Goal: Task Accomplishment & Management: Manage account settings

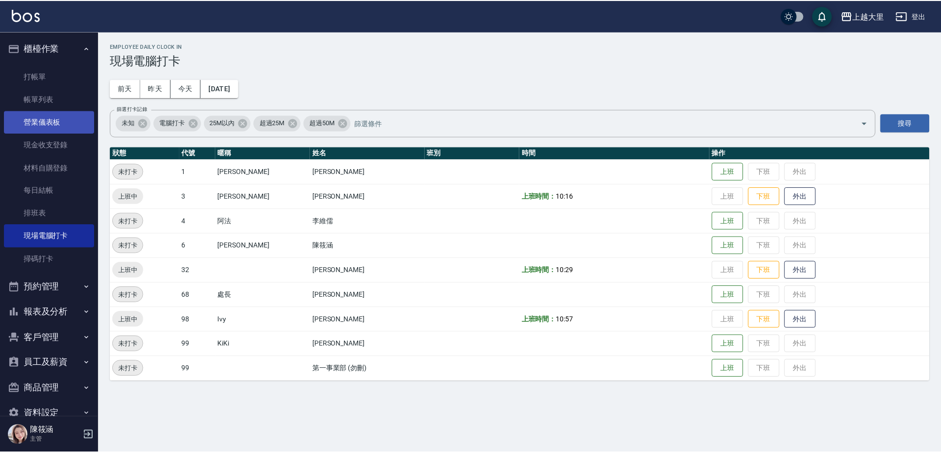
scroll to position [21, 0]
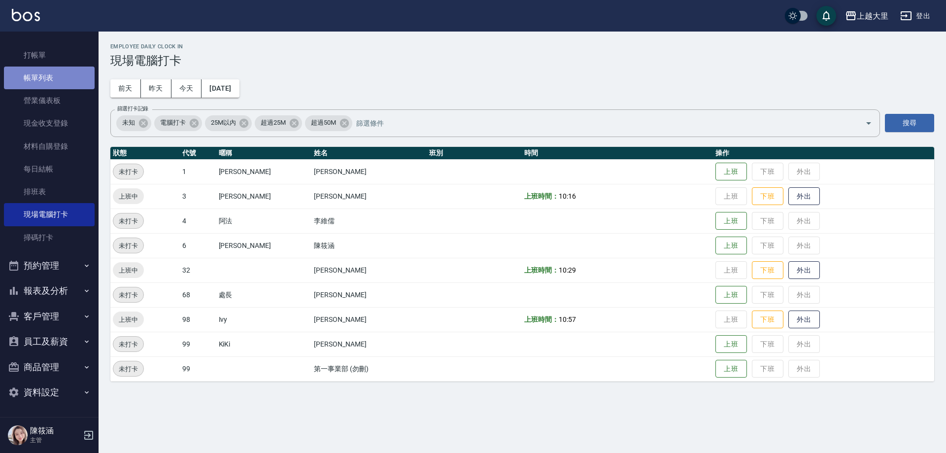
click at [51, 67] on link "帳單列表" at bounding box center [49, 77] width 91 height 23
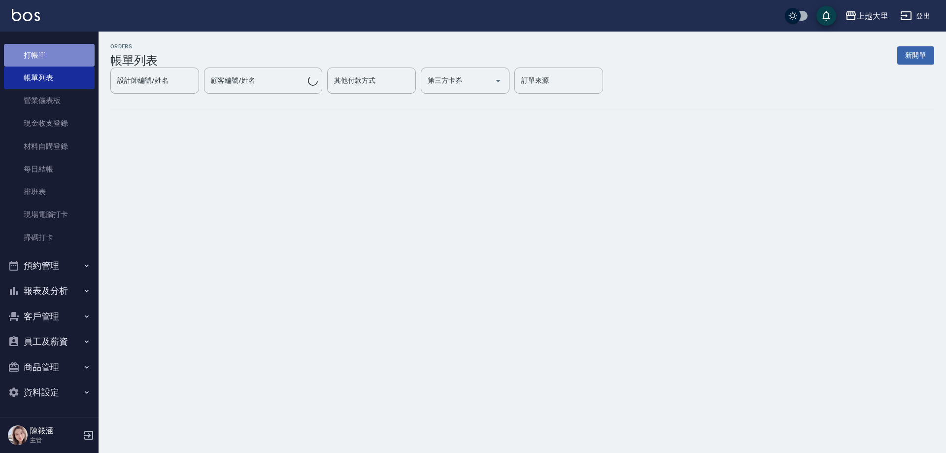
click at [56, 61] on link "打帳單" at bounding box center [49, 55] width 91 height 23
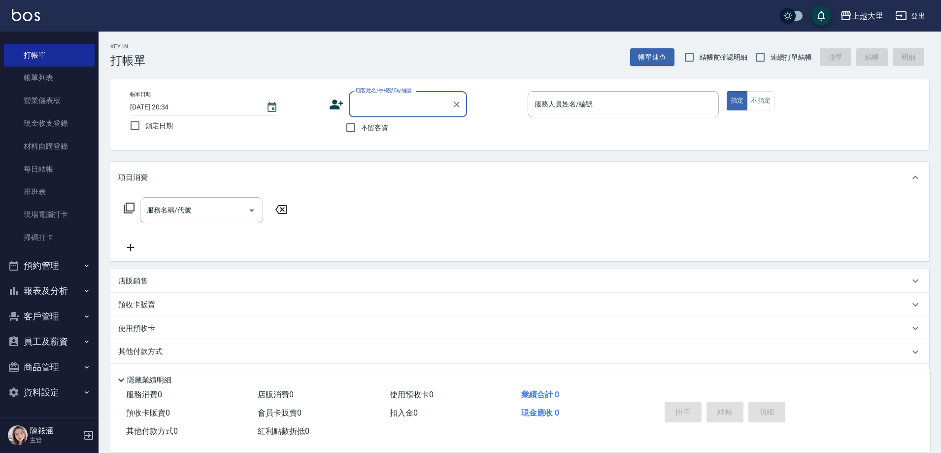
click at [369, 125] on span "不留客資" at bounding box center [375, 128] width 28 height 10
click at [361, 125] on input "不留客資" at bounding box center [350, 127] width 21 height 21
checkbox input "true"
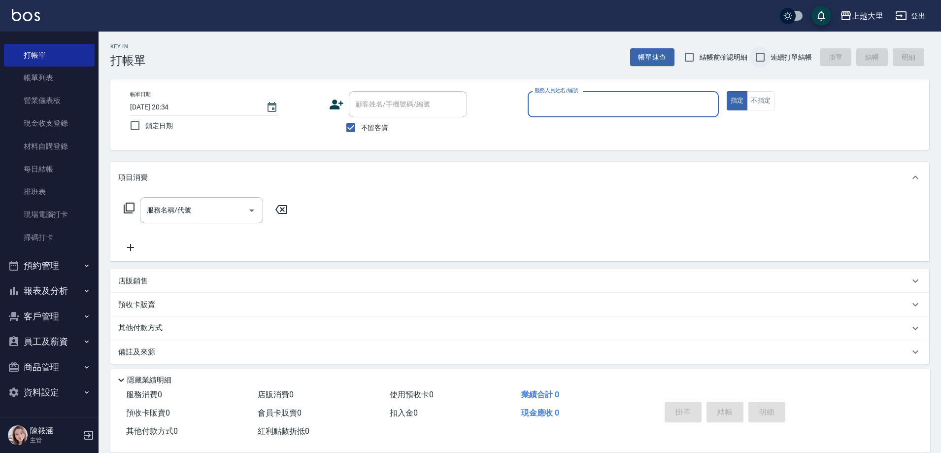
click at [766, 59] on input "連續打單結帳" at bounding box center [760, 57] width 21 height 21
checkbox input "true"
click at [586, 129] on div "帳單日期 2025/09/15 20:34 鎖定日期 顧客姓名/手機號碼/編號 顧客姓名/手機號碼/編號 不留客資 服務人員姓名/編號 服務人員姓名/編號 指…" at bounding box center [519, 114] width 795 height 47
click at [589, 112] on input "服務人員姓名/編號" at bounding box center [623, 104] width 182 height 17
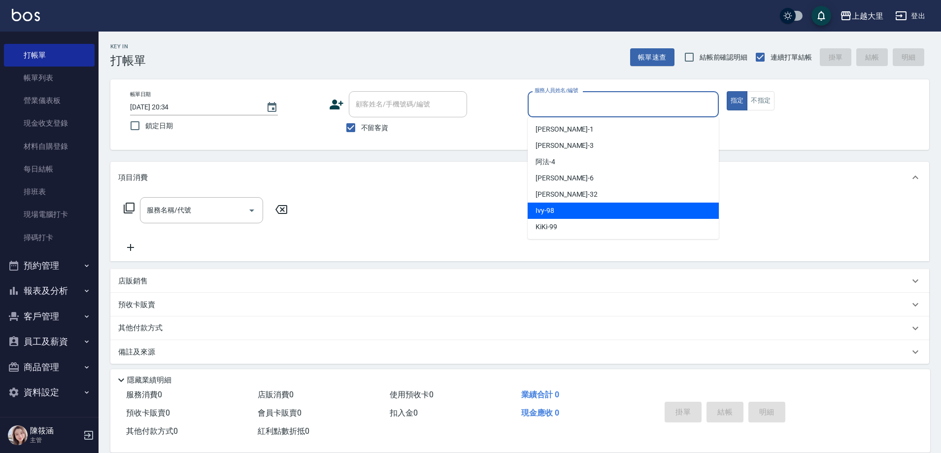
type input "ㄢ"
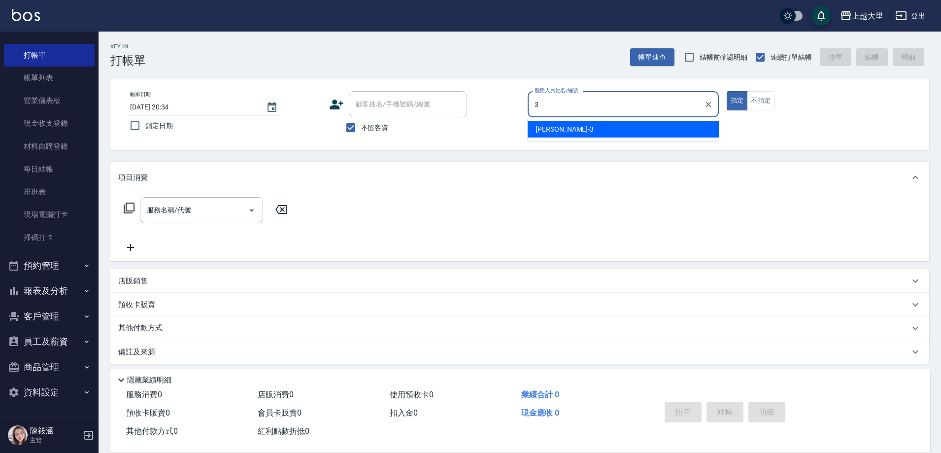
type input "Joanna喬安娜-3"
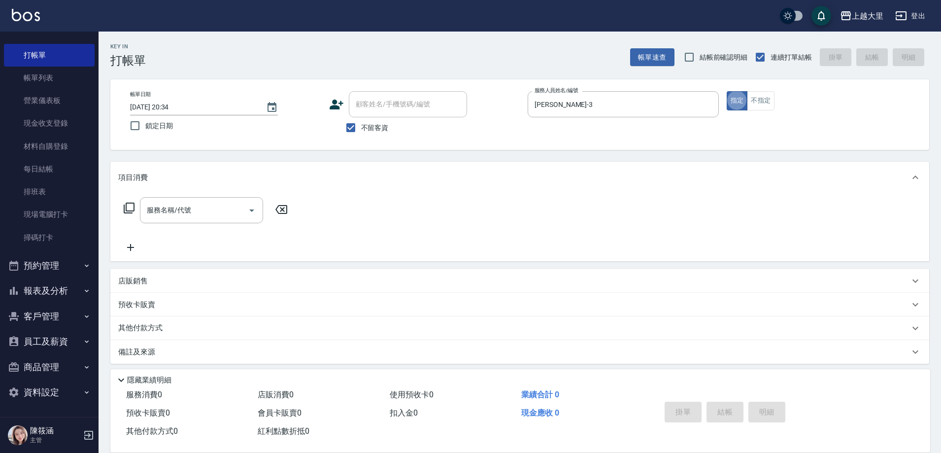
type button "true"
type input "1"
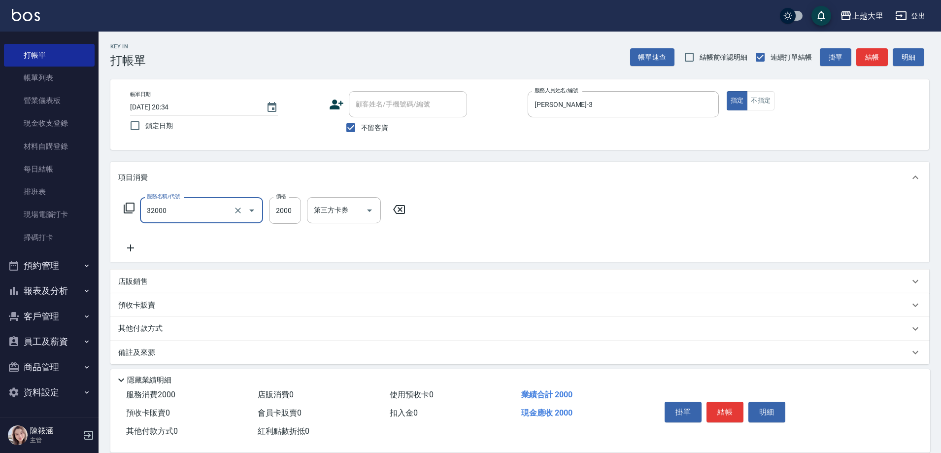
type input "燙髮S(32000)"
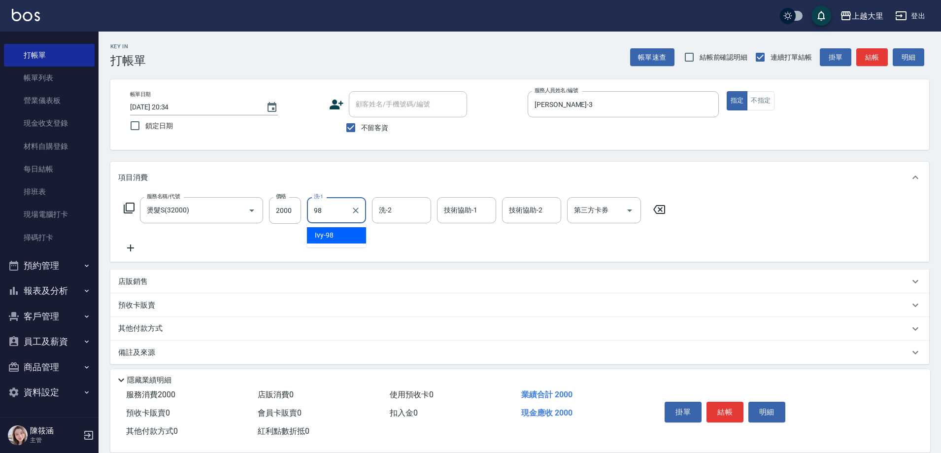
type input "Ivy-98"
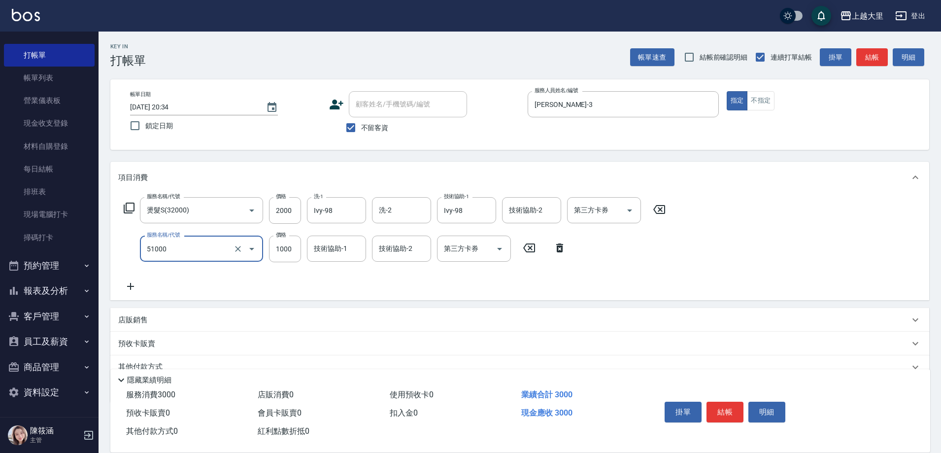
type input "護髮1000(51000)"
type input "Ivy-98"
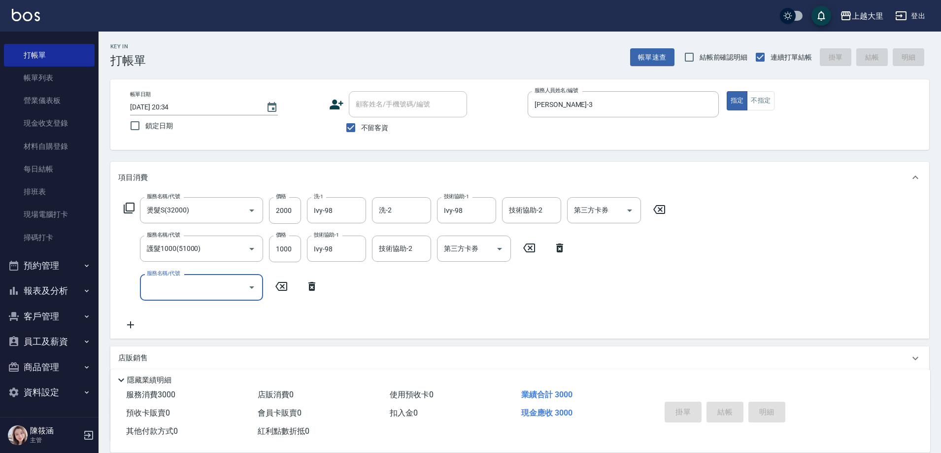
type input "2025/09/15 20:35"
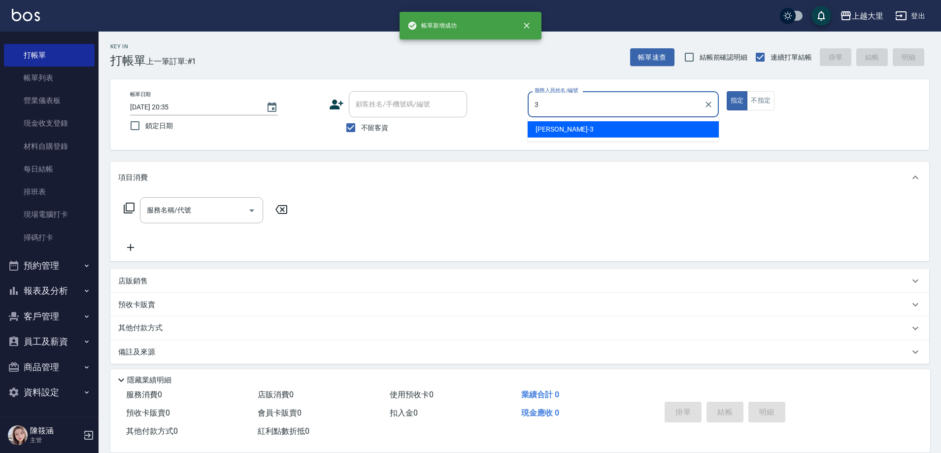
type input "Joanna喬安娜-3"
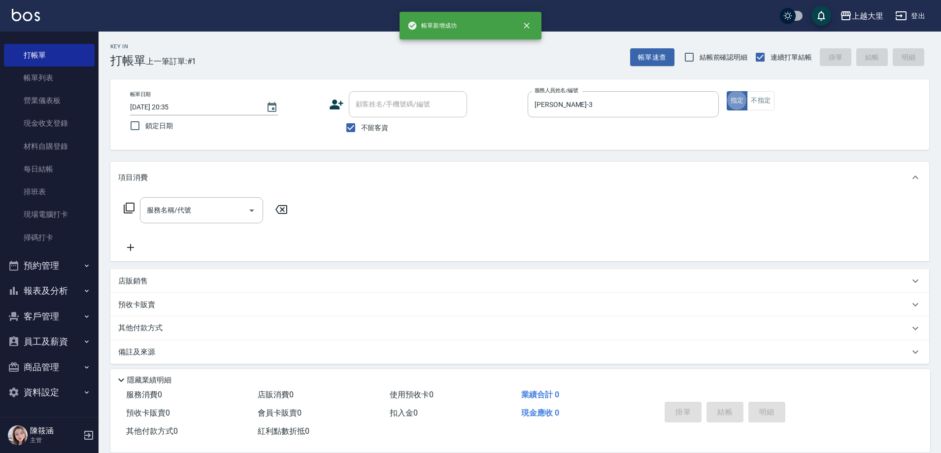
scroll to position [5, 0]
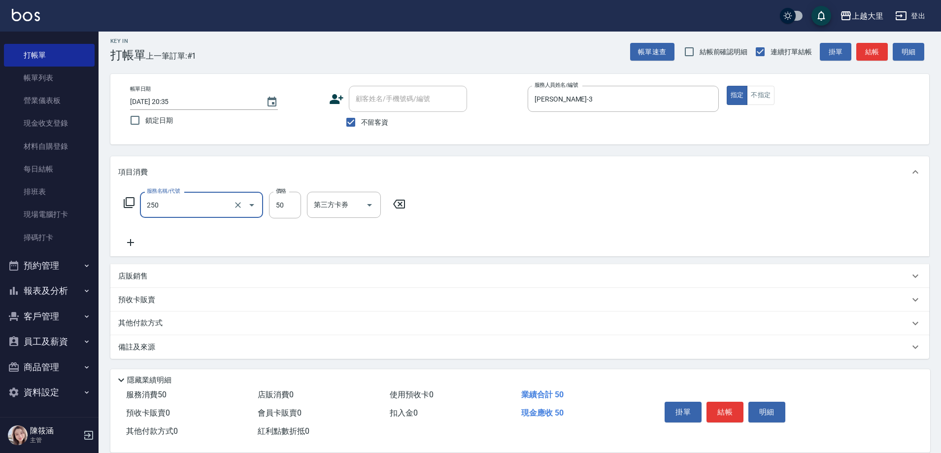
type input "剪劉海50(250)"
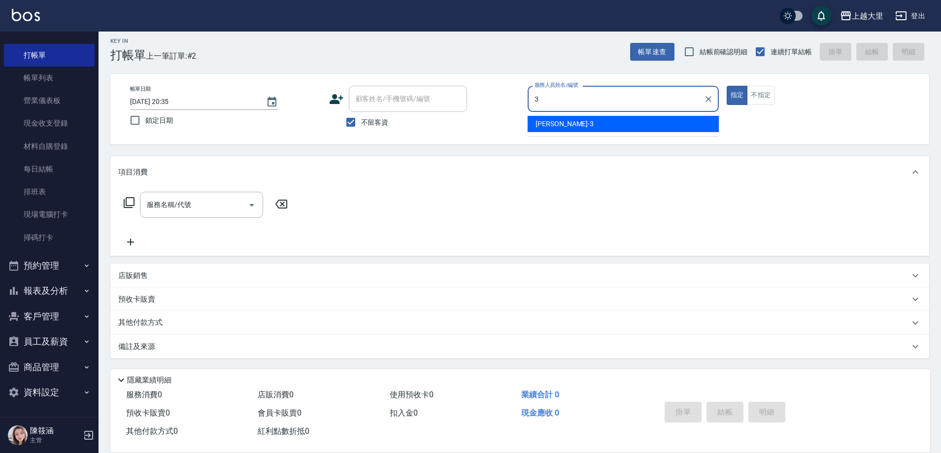
type input "Joanna喬安娜-3"
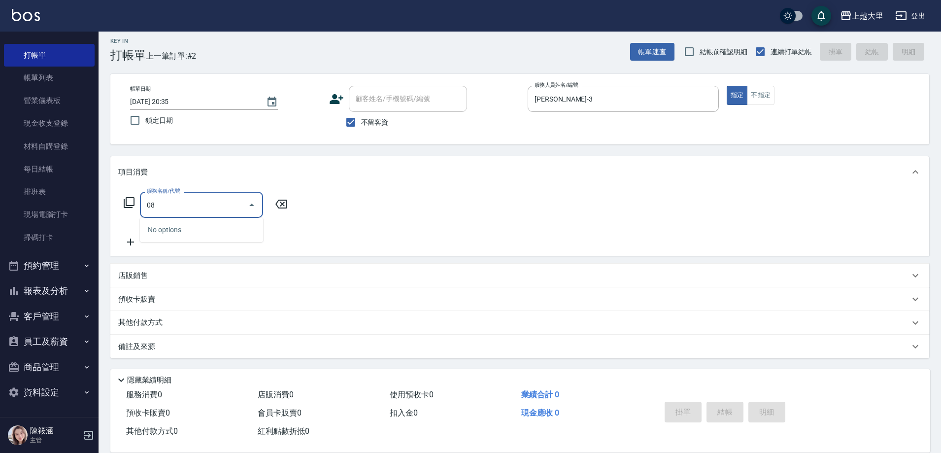
type input "0"
type input "1"
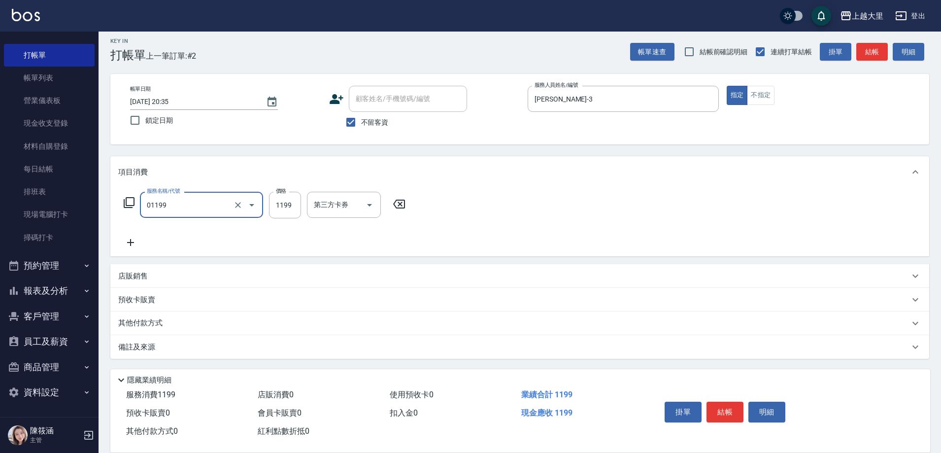
type input "滾珠精油+剪髮(套餐）(01199)"
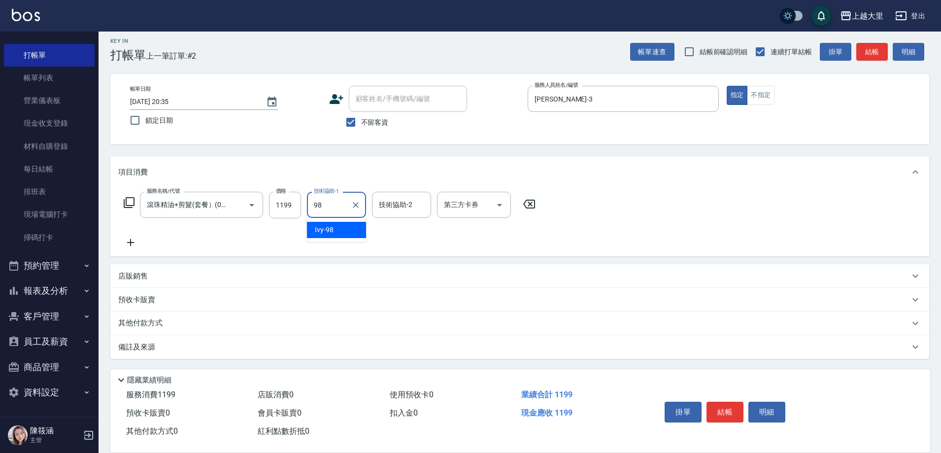
type input "Ivy-98"
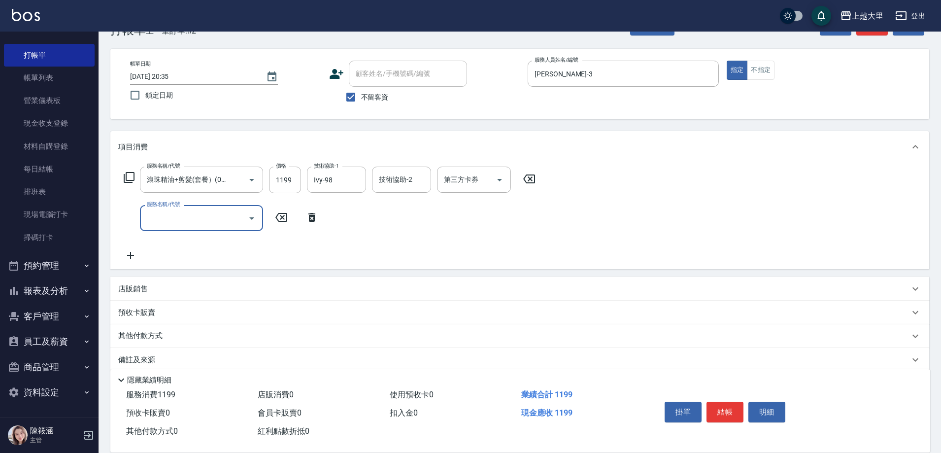
scroll to position [44, 0]
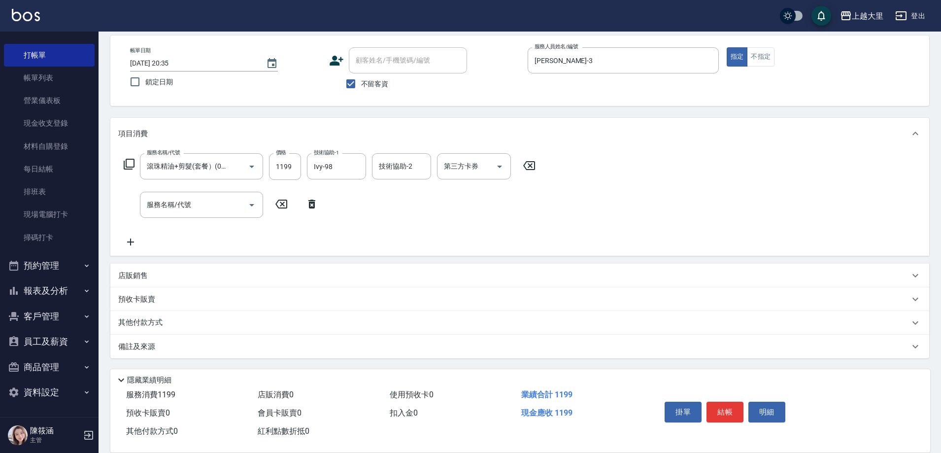
click at [189, 272] on div "店販銷售" at bounding box center [513, 275] width 791 height 10
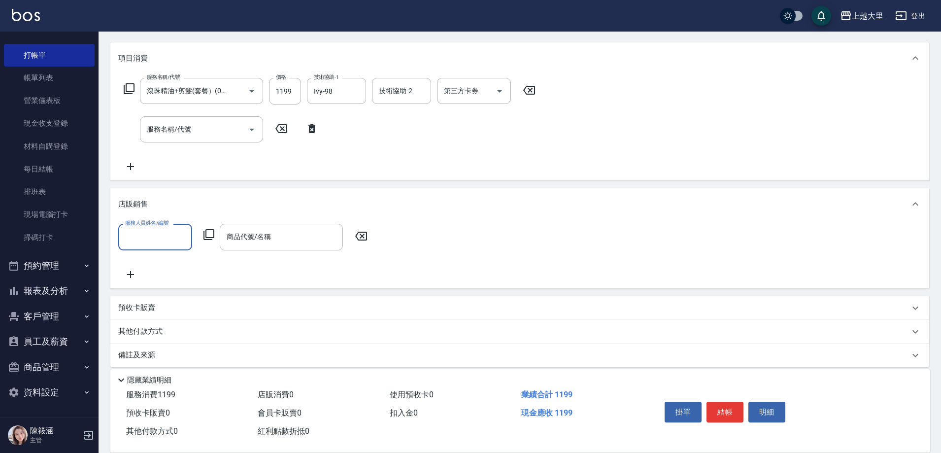
scroll to position [127, 0]
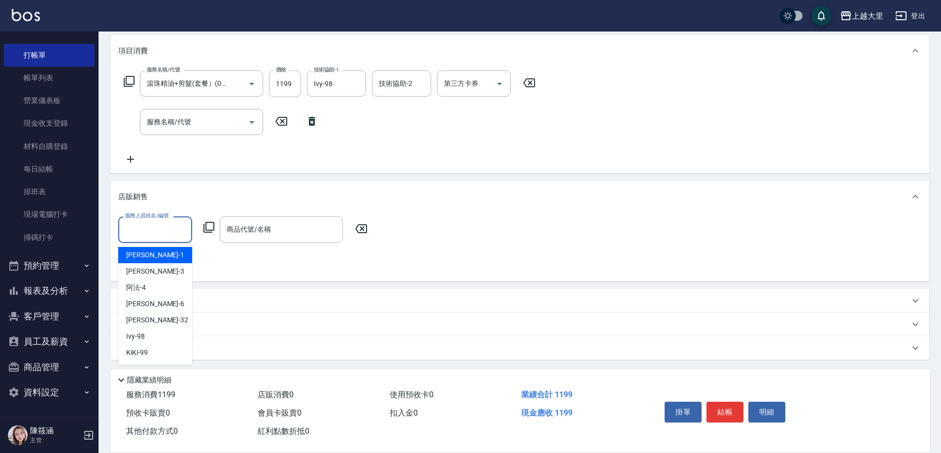
click at [182, 236] on input "服務人員姓名/編號" at bounding box center [155, 229] width 65 height 17
type input "Joanna喬安娜-3"
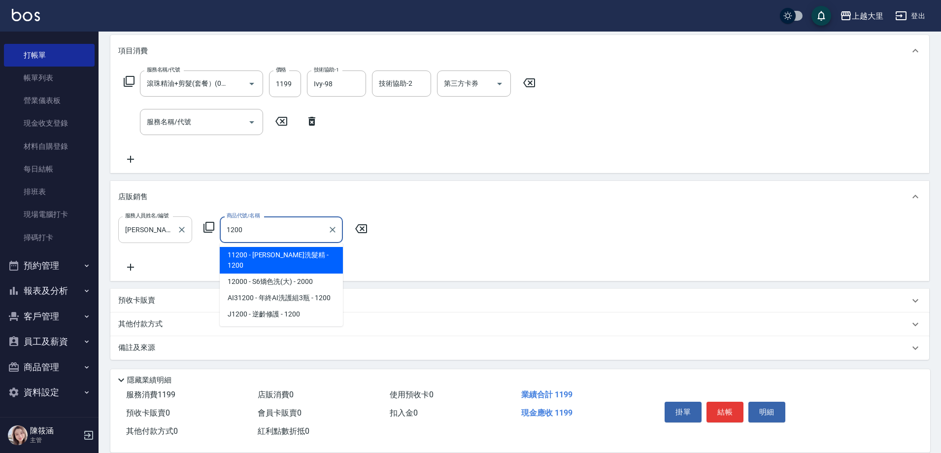
type input "依黛莉洗髮精"
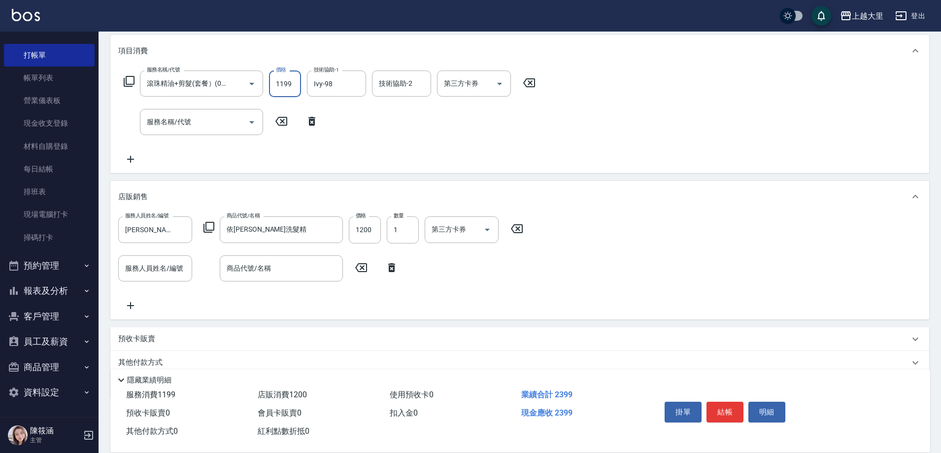
click at [282, 83] on input "1199" at bounding box center [285, 83] width 32 height 27
type input "1200"
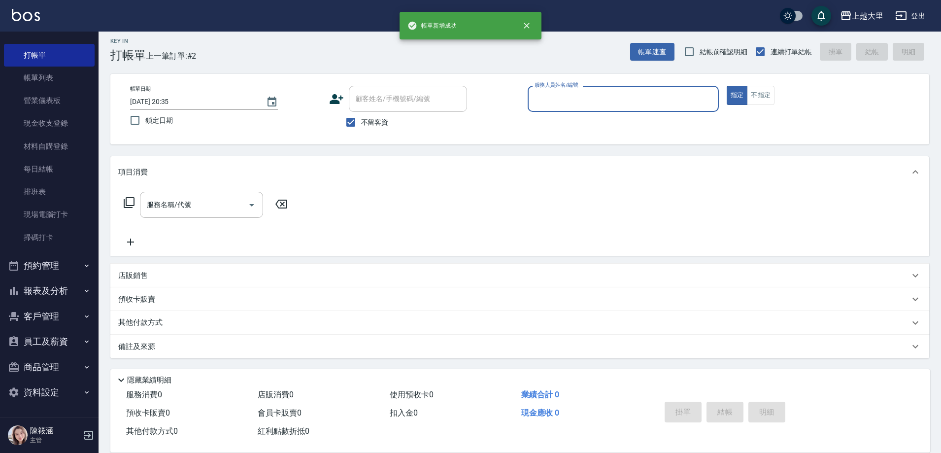
scroll to position [5, 0]
type input "Joanna喬安娜-3"
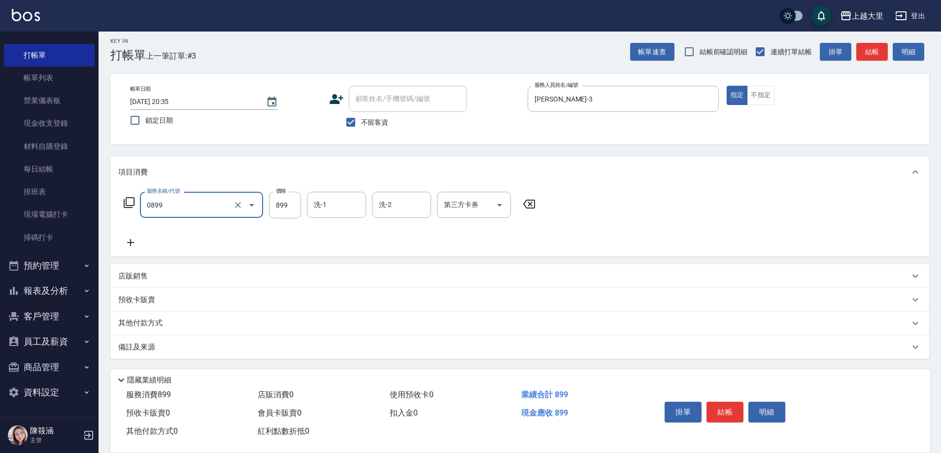
type input "依黛莉+剪899（套餐）(0899)"
type input "廖乙晴-32"
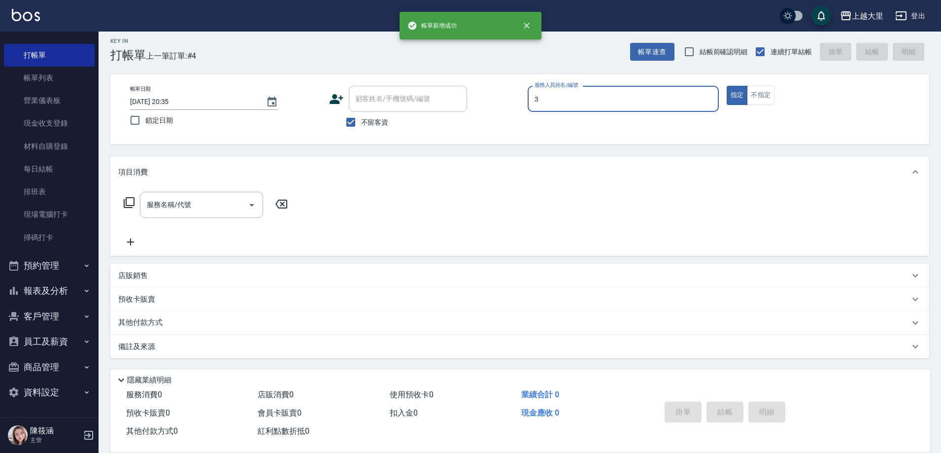
type input "Joanna喬安娜-3"
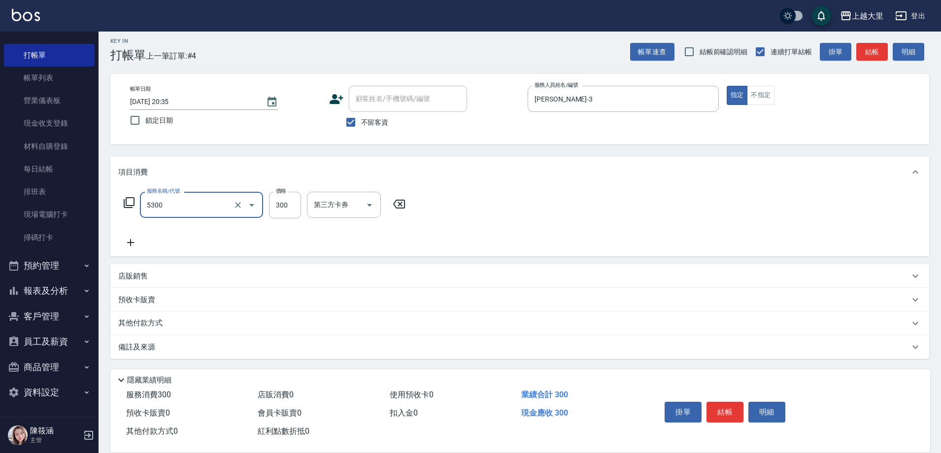
type input "護髮-300(5300)"
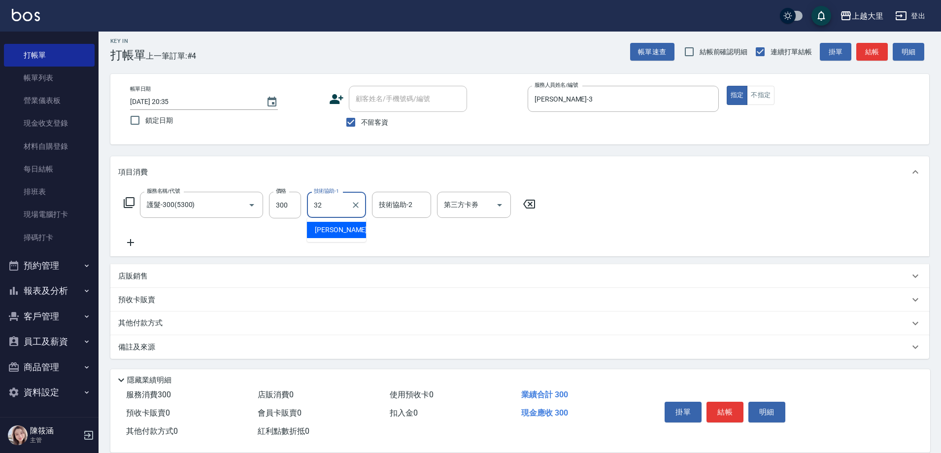
type input "廖乙晴-32"
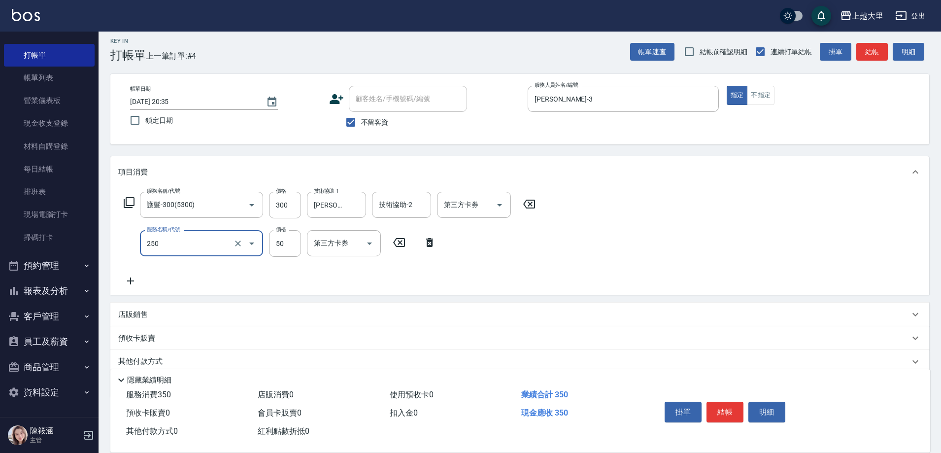
type input "剪劉海50(250)"
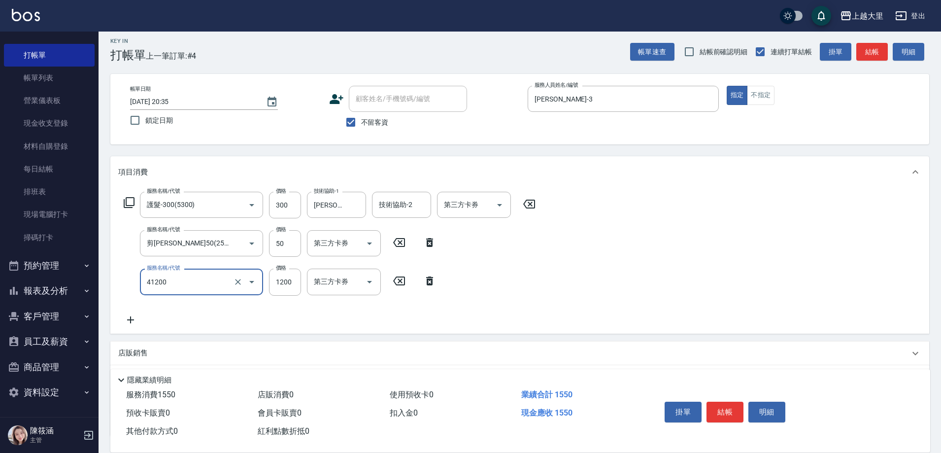
type input "染男S1200(41200)"
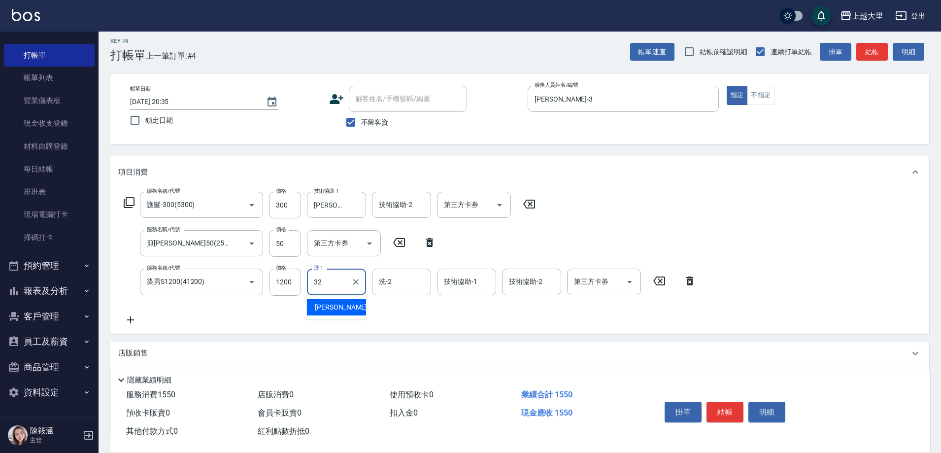
type input "廖乙晴-32"
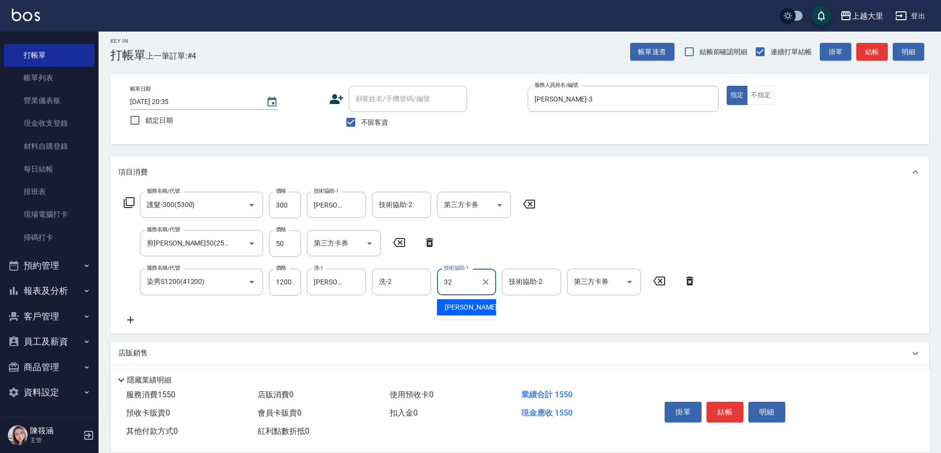
type input "廖乙晴-32"
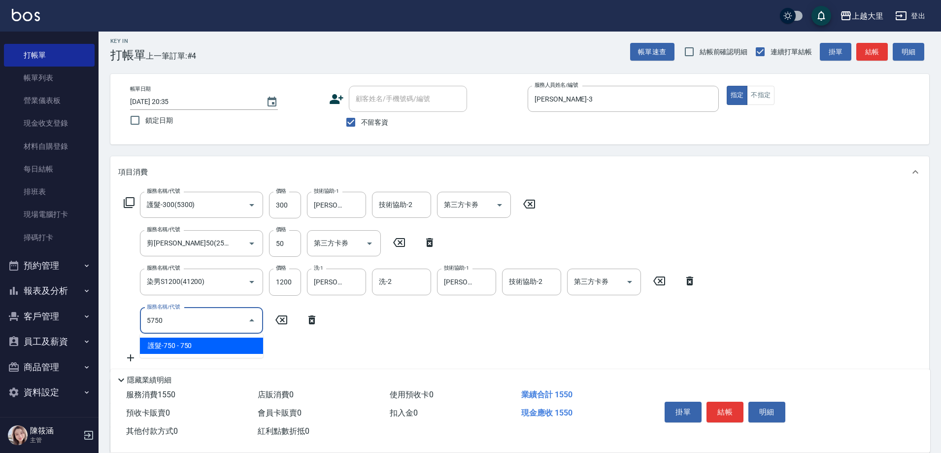
type input "護髮-750(5750)"
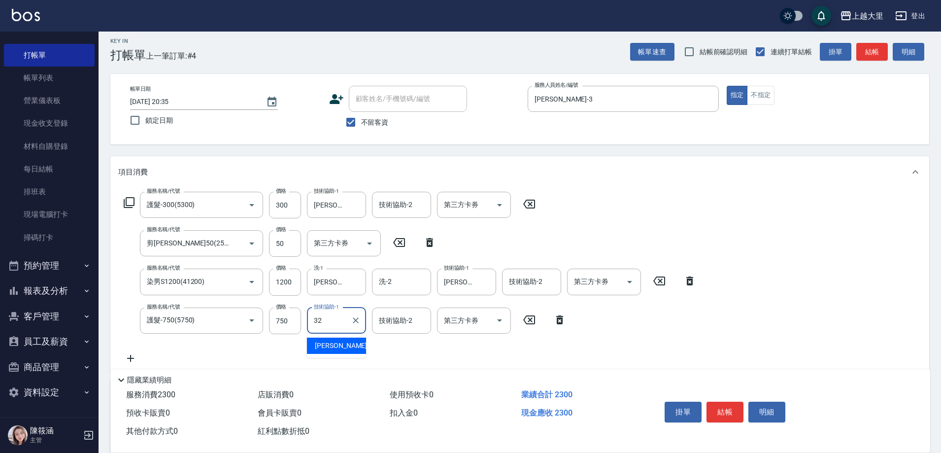
type input "廖乙晴-32"
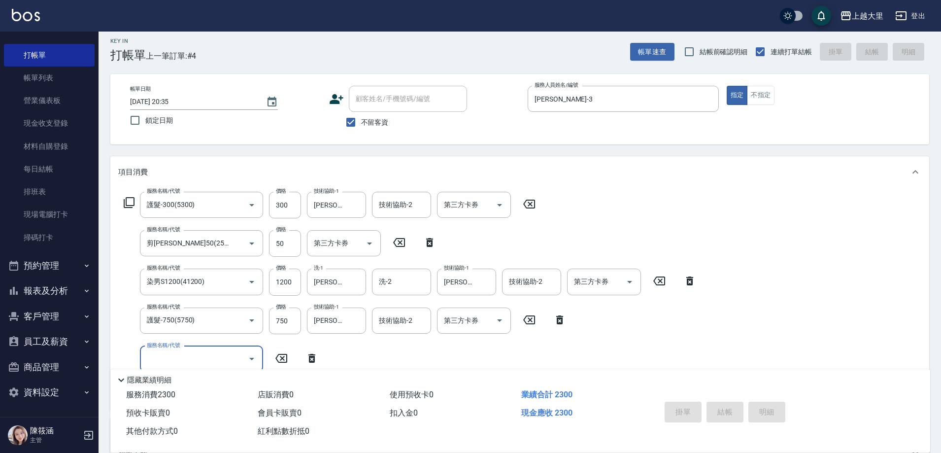
type input "2025/09/15 20:36"
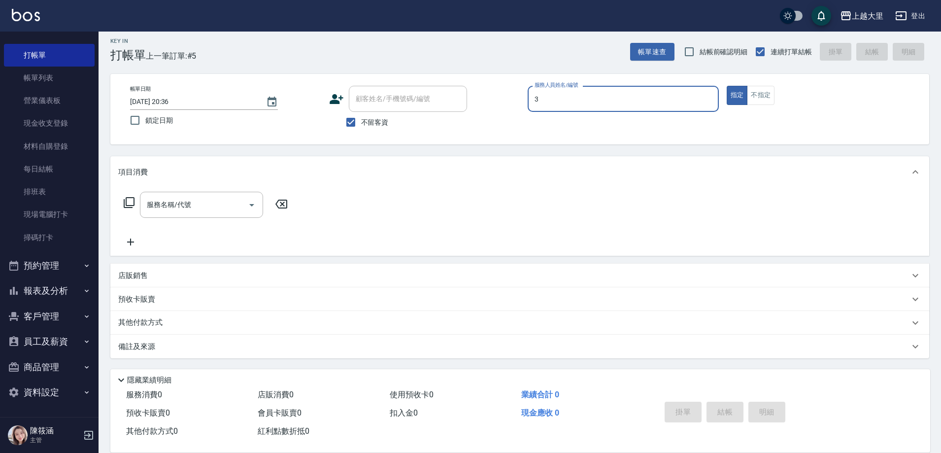
type input "Joanna喬安娜-3"
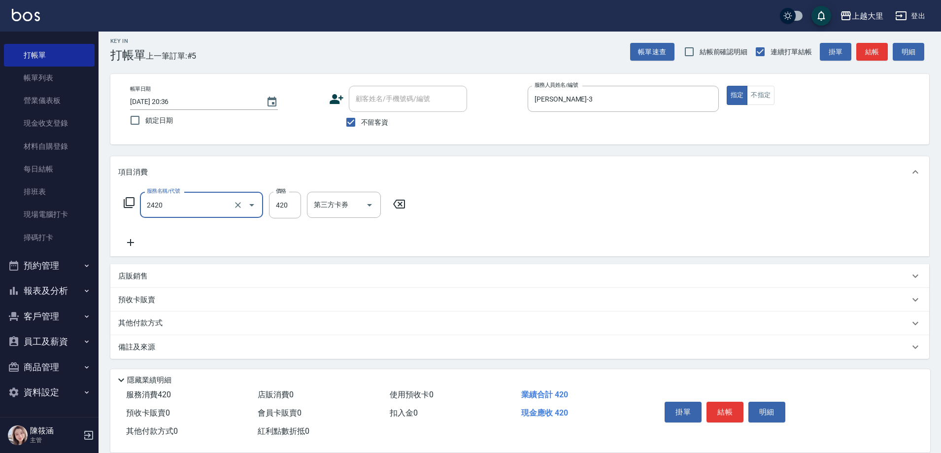
type input "洗+剪420(2420)"
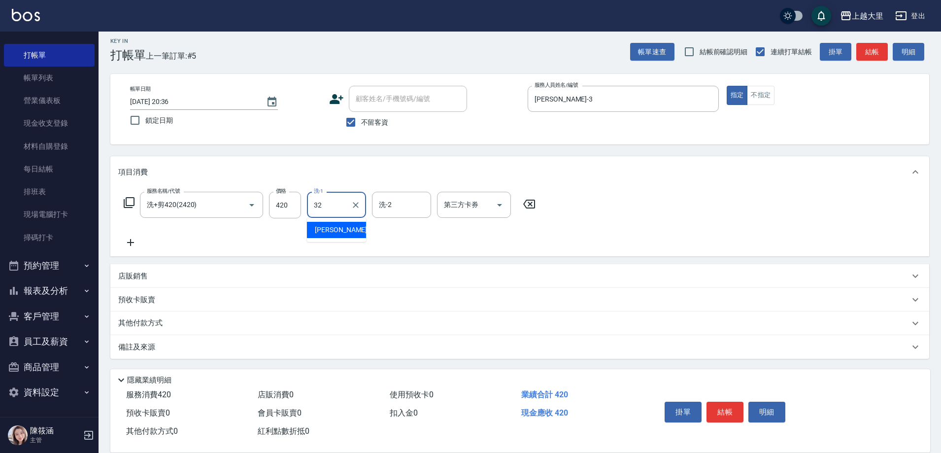
type input "廖乙晴-32"
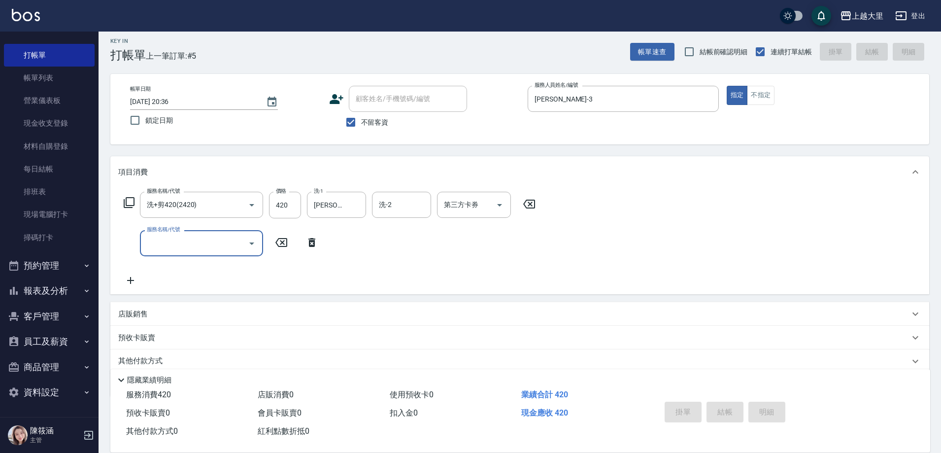
type input "2025/09/15 20:52"
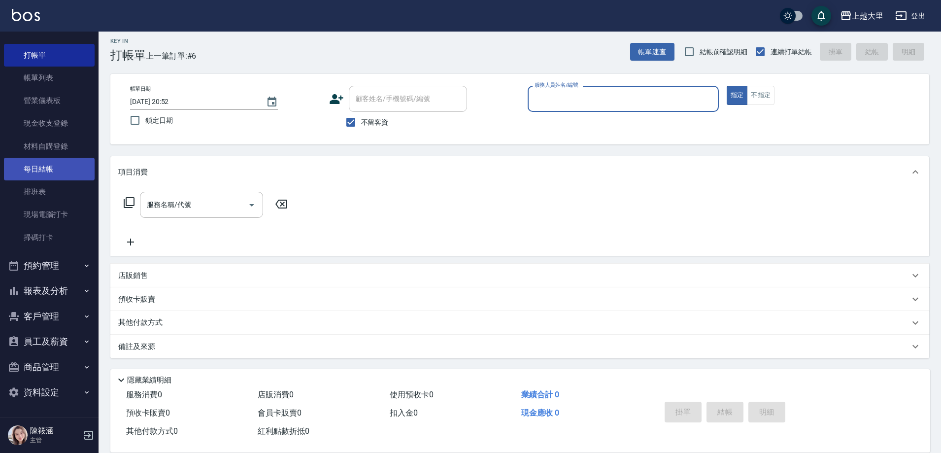
click at [50, 166] on link "每日結帳" at bounding box center [49, 169] width 91 height 23
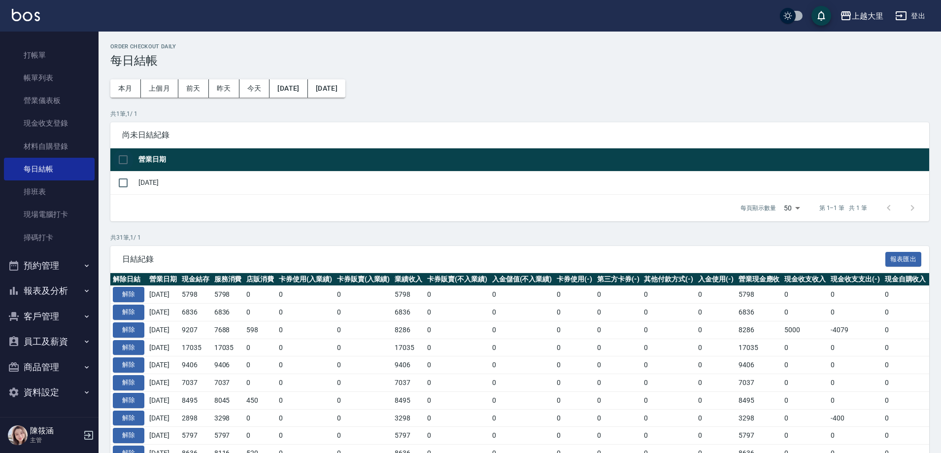
click at [126, 154] on input "checkbox" at bounding box center [123, 159] width 21 height 21
checkbox input "true"
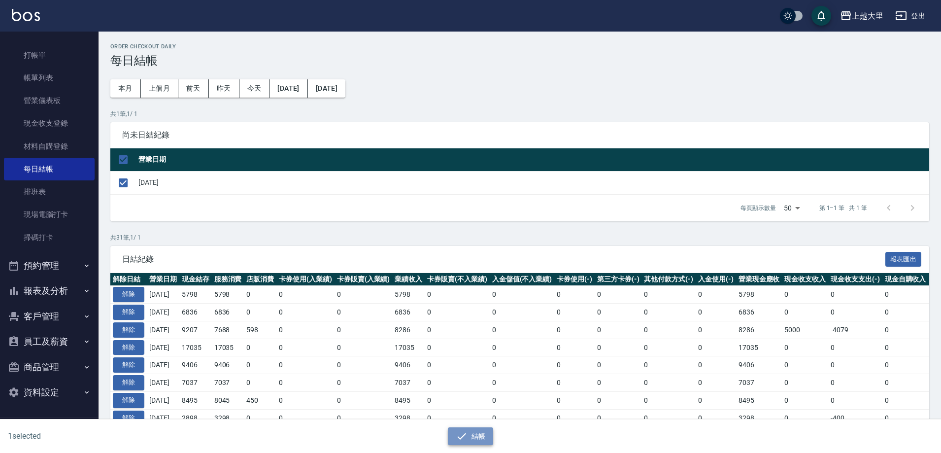
click at [462, 430] on icon "button" at bounding box center [462, 436] width 12 height 12
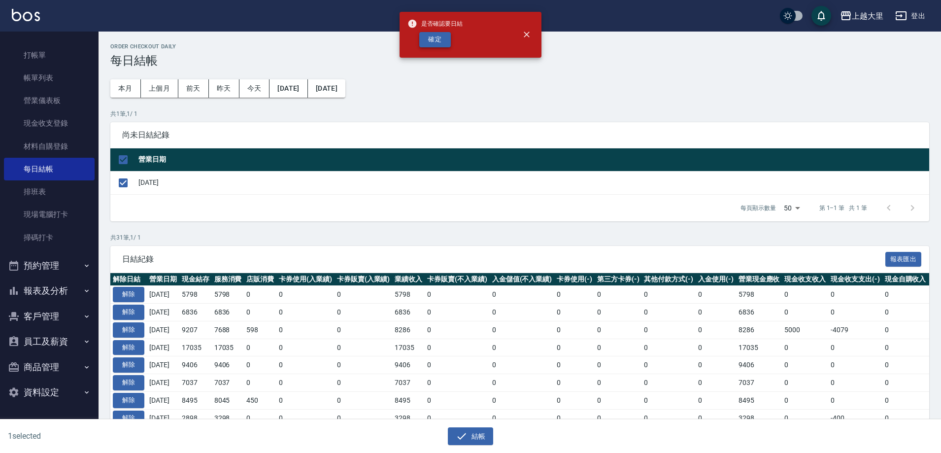
click at [420, 45] on button "確定" at bounding box center [435, 39] width 32 height 15
checkbox input "false"
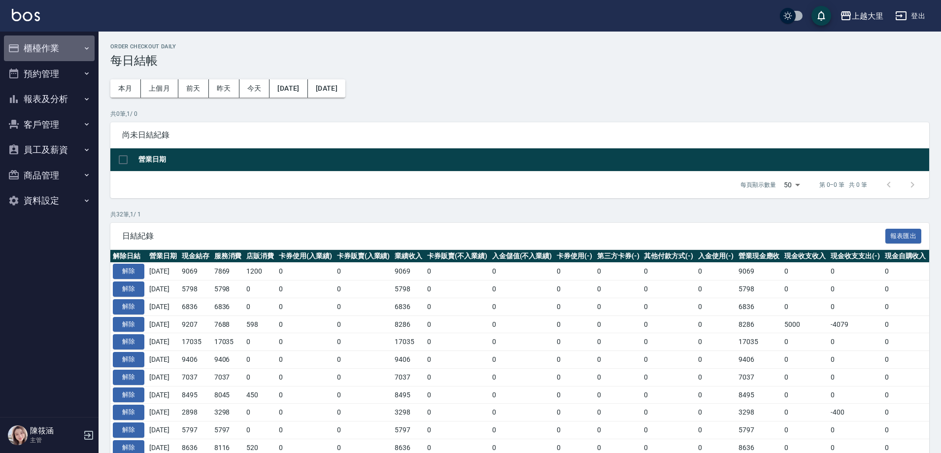
drag, startPoint x: 27, startPoint y: 39, endPoint x: 32, endPoint y: 70, distance: 31.8
click at [28, 41] on button "櫃檯作業" at bounding box center [49, 48] width 91 height 26
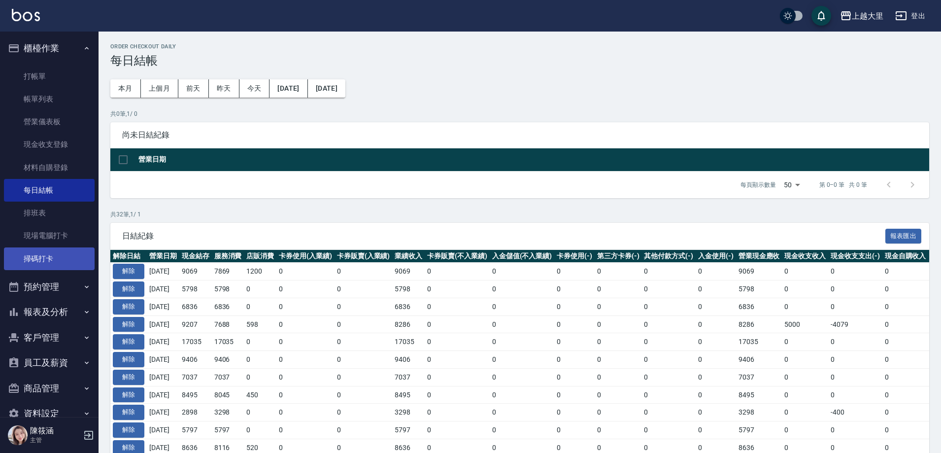
click at [44, 254] on link "掃碼打卡" at bounding box center [49, 258] width 91 height 23
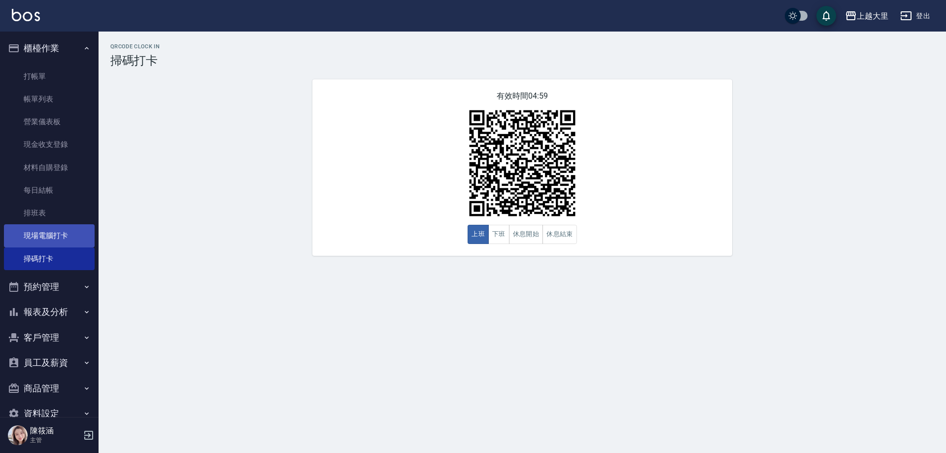
click at [31, 244] on link "現場電腦打卡" at bounding box center [49, 235] width 91 height 23
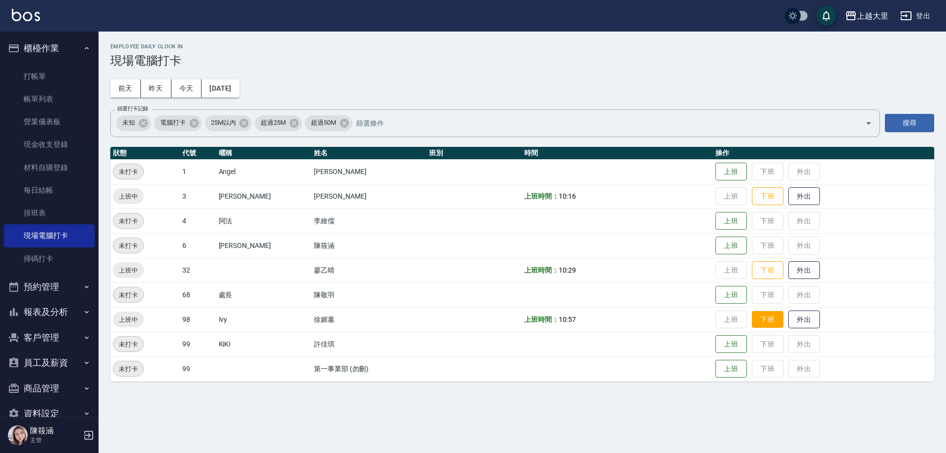
click at [760, 323] on button "下班" at bounding box center [768, 319] width 32 height 17
click at [757, 266] on button "下班" at bounding box center [768, 270] width 32 height 17
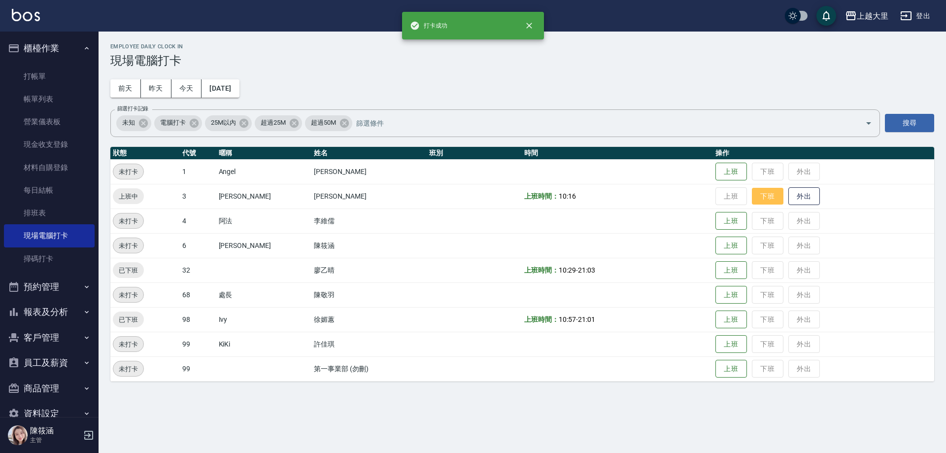
click at [766, 195] on button "下班" at bounding box center [768, 196] width 32 height 17
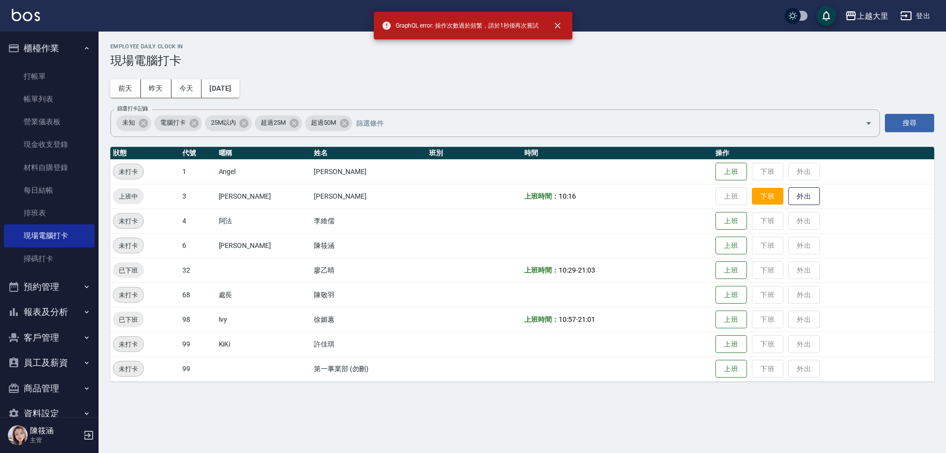
click at [773, 200] on button "下班" at bounding box center [768, 196] width 32 height 17
